Goal: Check status: Check status

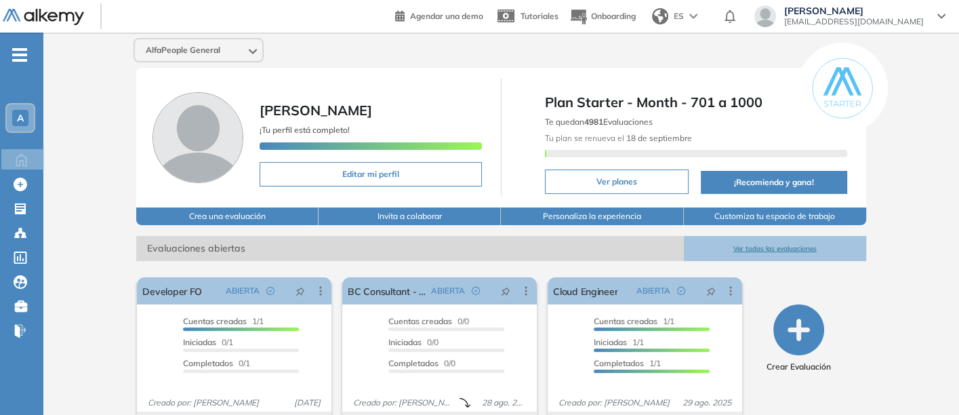
click at [753, 241] on button "Ver todas las evaluaciones" at bounding box center [775, 248] width 182 height 25
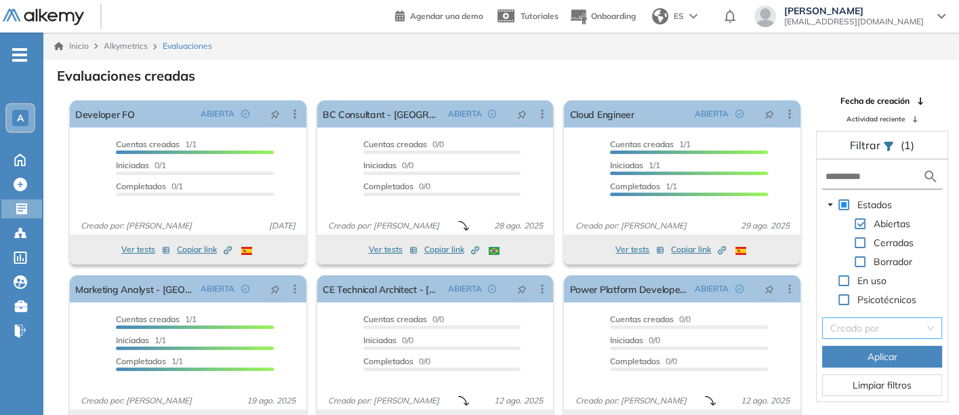
click at [852, 323] on input "search" at bounding box center [878, 328] width 94 height 20
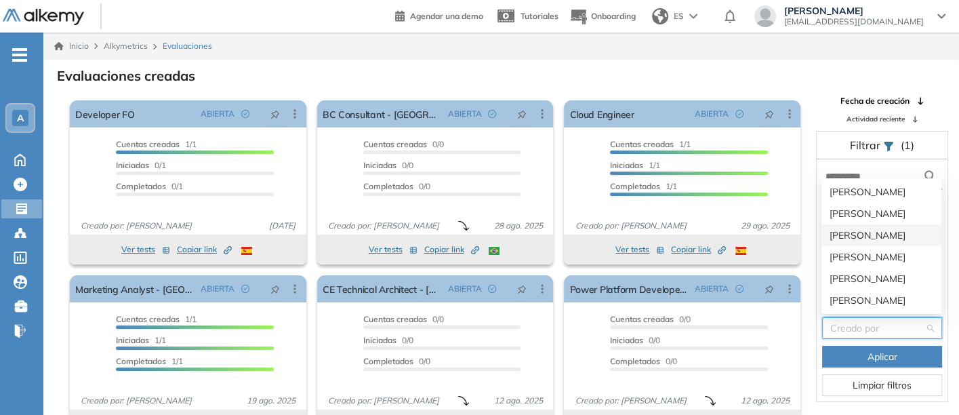
click at [852, 227] on div "[PERSON_NAME]" at bounding box center [882, 235] width 120 height 22
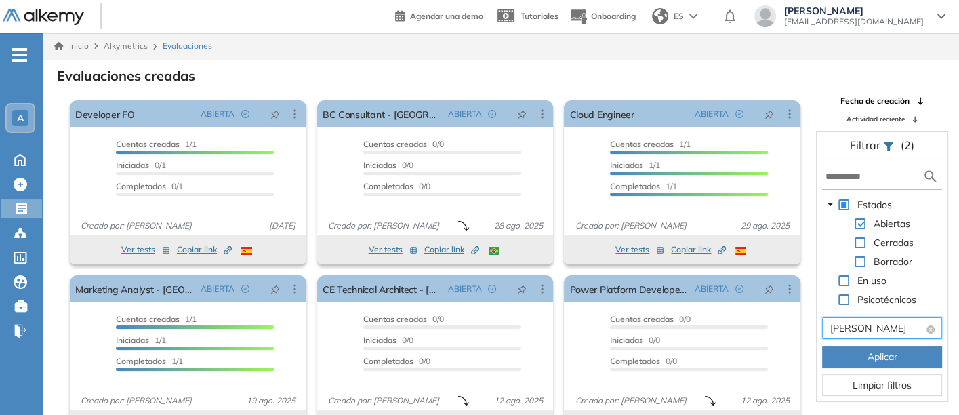
click at [892, 322] on span "[PERSON_NAME]" at bounding box center [883, 328] width 104 height 20
click at [892, 326] on span "[PERSON_NAME]" at bounding box center [883, 328] width 104 height 20
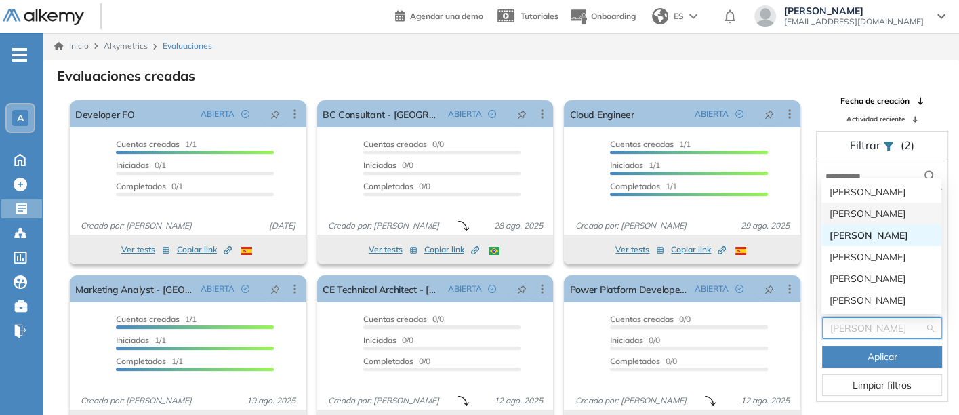
click at [842, 208] on div "[PERSON_NAME]" at bounding box center [882, 213] width 104 height 15
click at [842, 208] on body "Perfil Todos los espacios Todos los espacios A Home Home Alkymetrics Alkymetric…" at bounding box center [479, 207] width 959 height 415
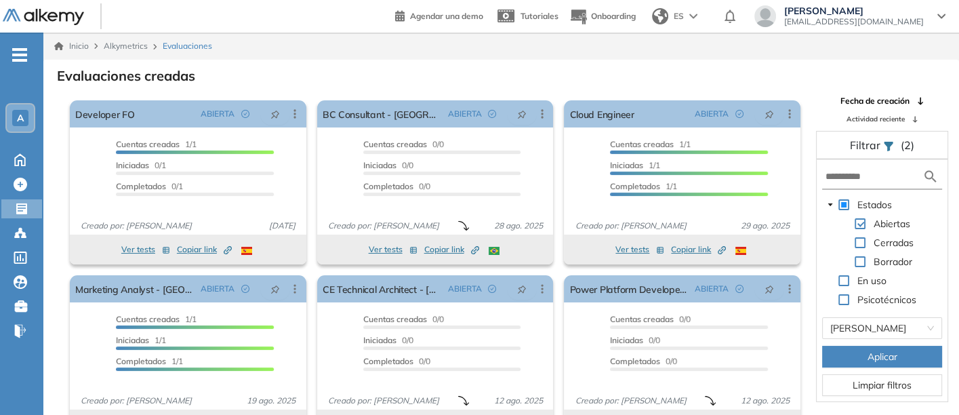
click at [883, 349] on span "Aplicar" at bounding box center [883, 356] width 30 height 15
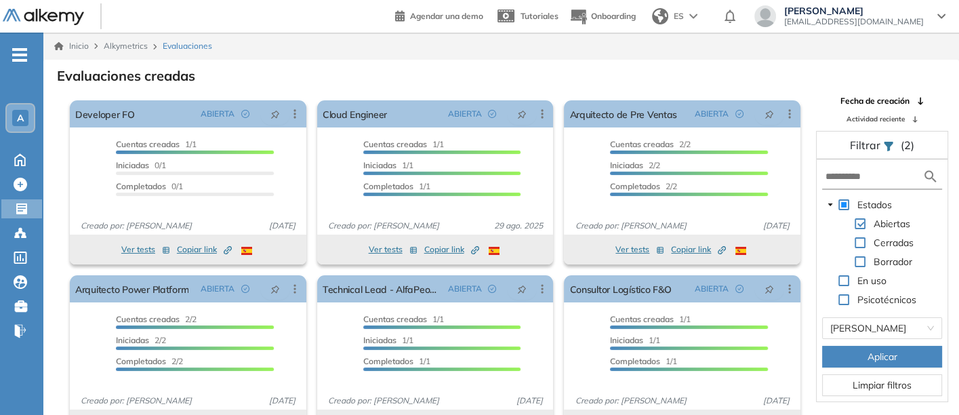
scroll to position [33, 0]
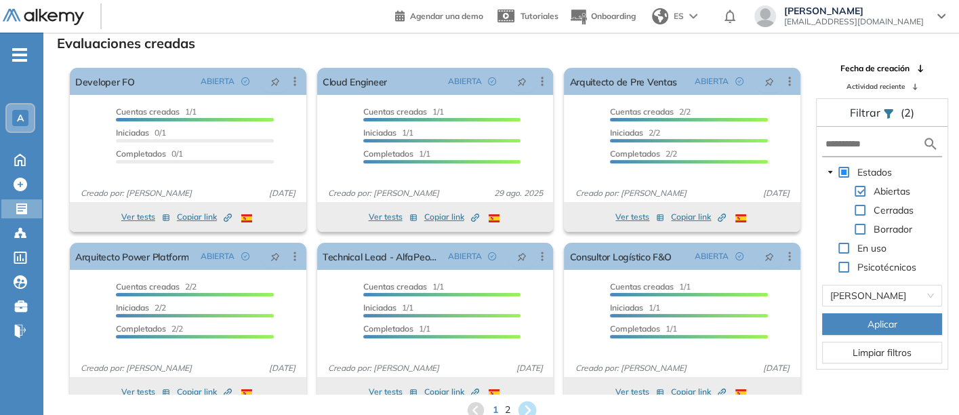
click at [528, 403] on icon at bounding box center [527, 410] width 18 height 18
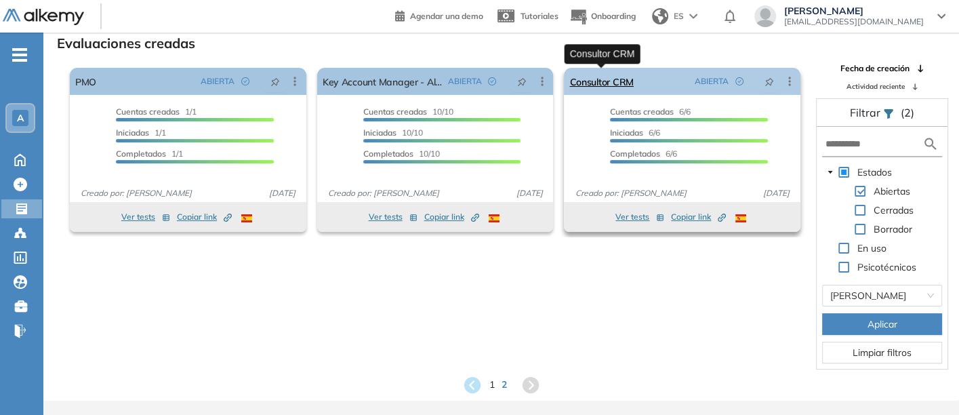
click at [602, 74] on link "Consultor CRM" at bounding box center [602, 81] width 64 height 27
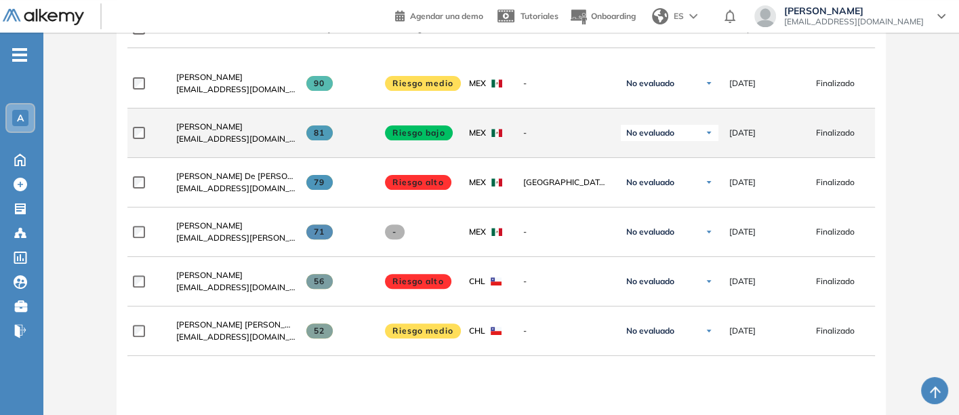
scroll to position [452, 0]
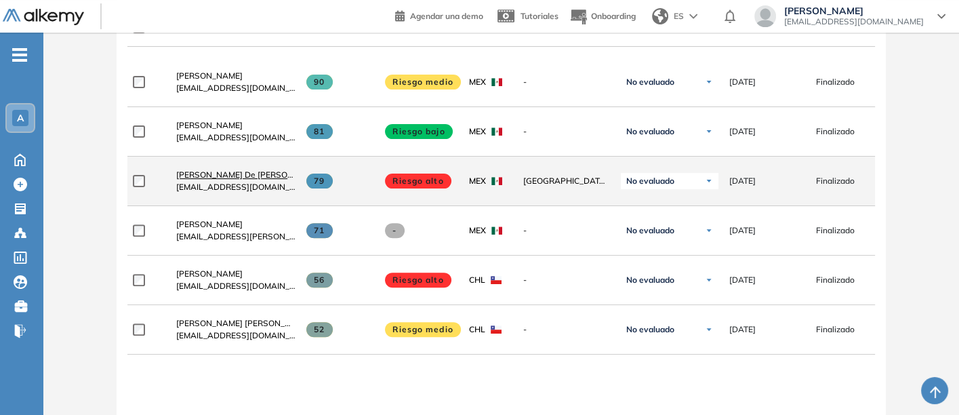
click at [208, 175] on span "[PERSON_NAME] De [PERSON_NAME]" at bounding box center [250, 175] width 148 height 10
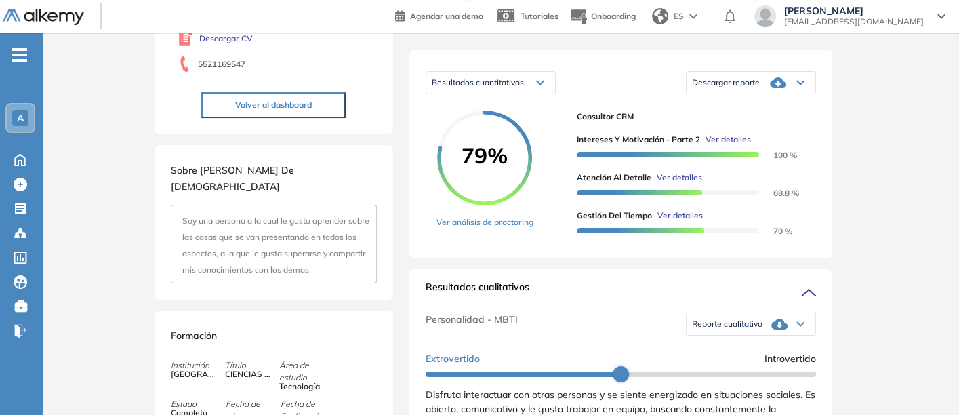
scroll to position [212, 0]
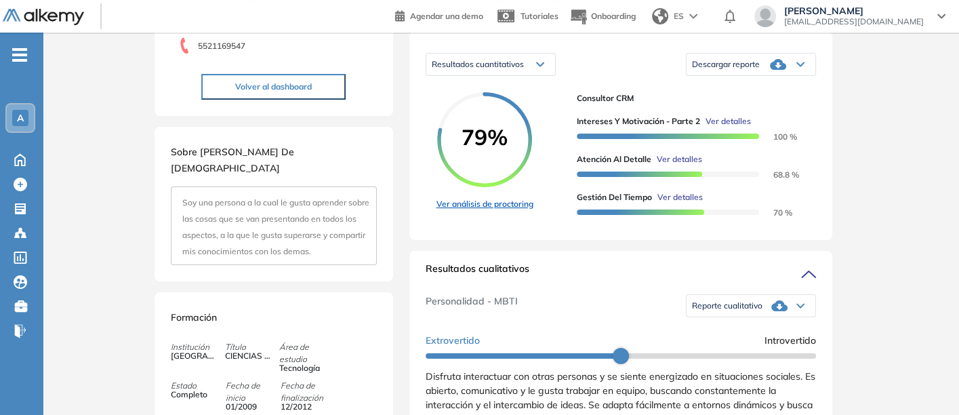
click at [472, 210] on link "Ver análisis de proctoring" at bounding box center [485, 204] width 97 height 12
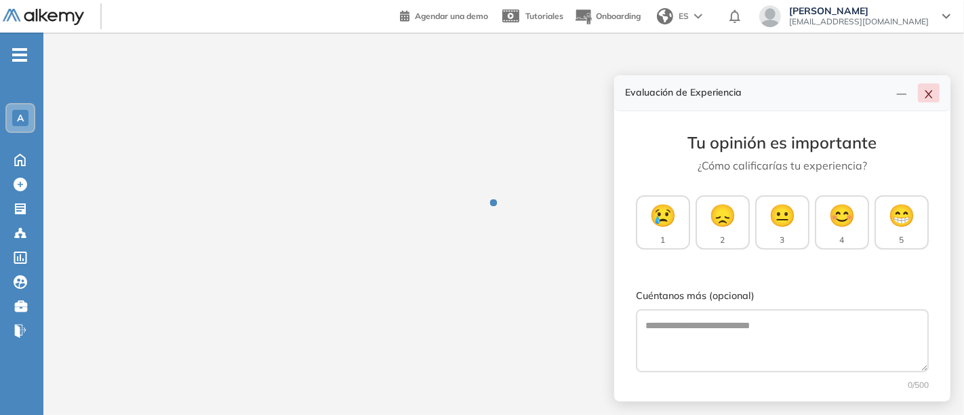
click at [932, 90] on button "button" at bounding box center [929, 92] width 22 height 19
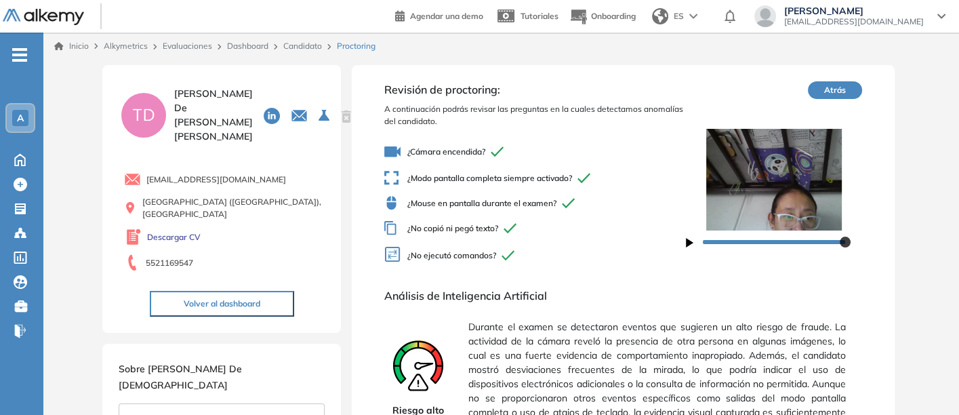
scroll to position [75, 0]
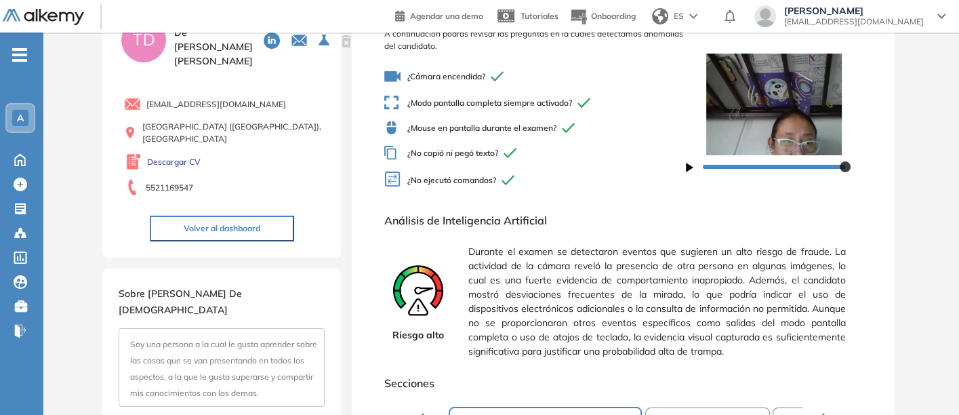
click at [690, 167] on icon "button" at bounding box center [689, 167] width 7 height 9
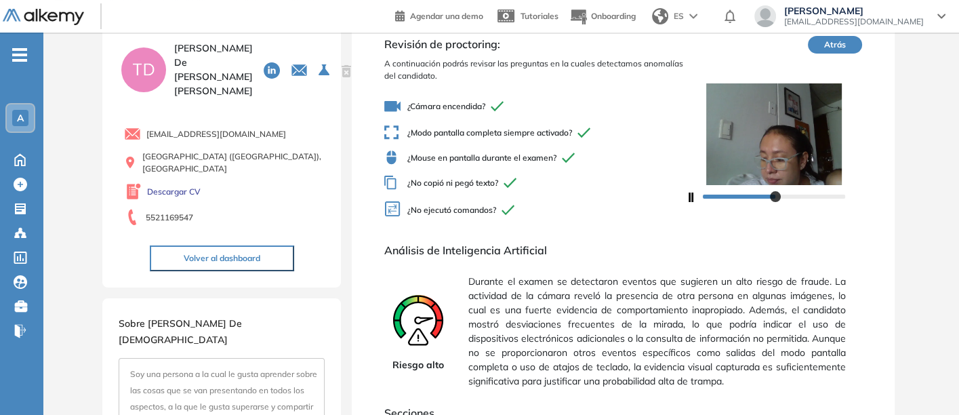
scroll to position [0, 0]
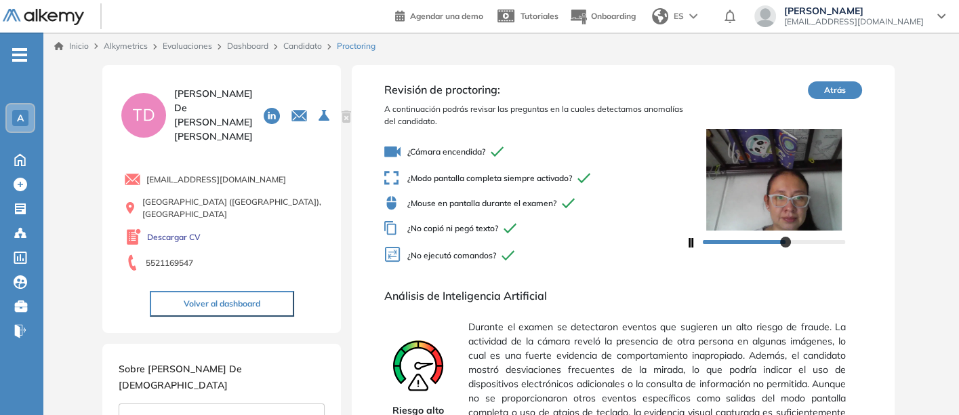
click at [837, 82] on button "Atrás" at bounding box center [835, 90] width 54 height 18
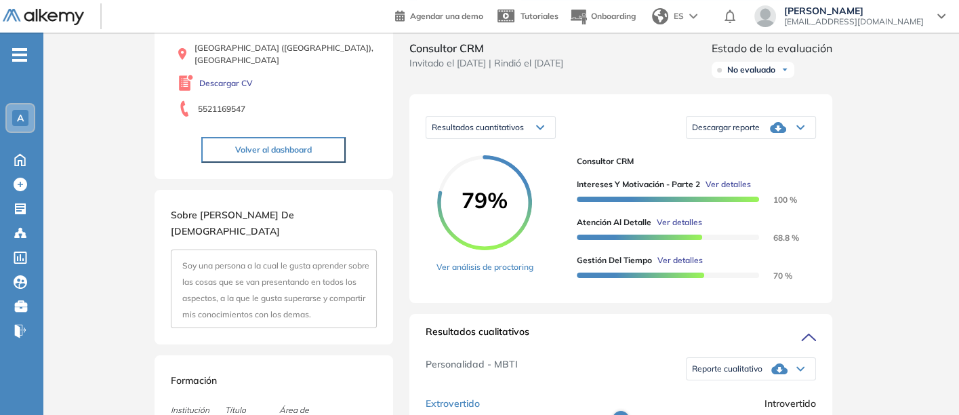
scroll to position [151, 0]
